Goal: Navigation & Orientation: Go to known website

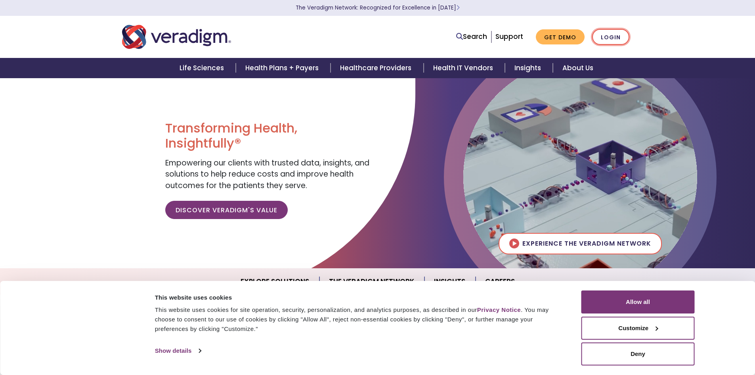
click at [595, 37] on link "Login" at bounding box center [610, 37] width 37 height 16
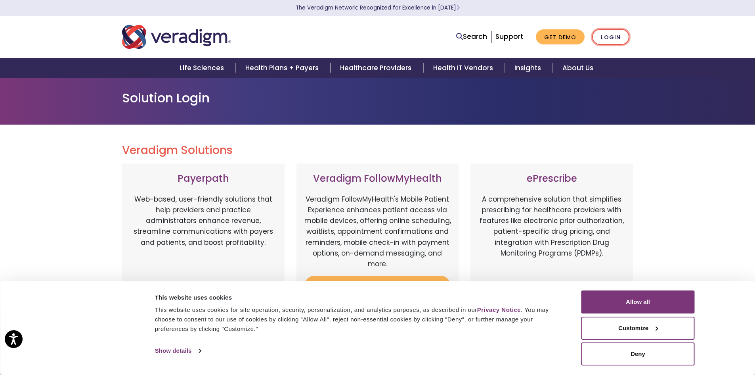
click at [608, 38] on link "Login" at bounding box center [610, 37] width 37 height 16
